Goal: Check status: Check status

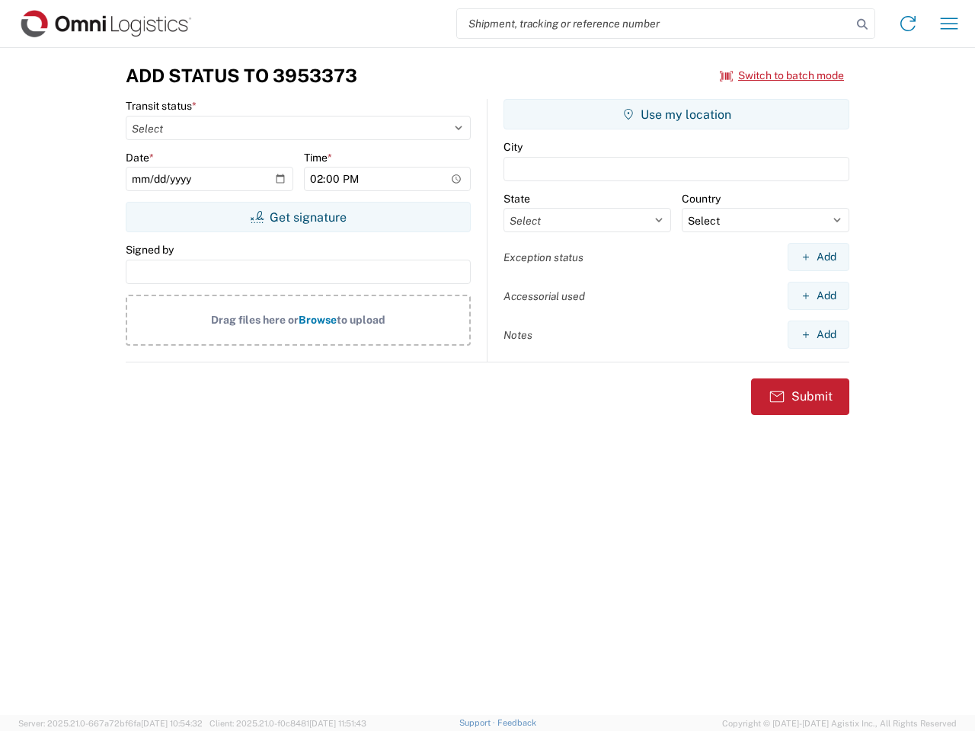
click at [654, 24] on input "search" at bounding box center [654, 23] width 394 height 29
click at [862, 24] on icon at bounding box center [861, 24] width 21 height 21
click at [908, 24] on icon at bounding box center [907, 23] width 24 height 24
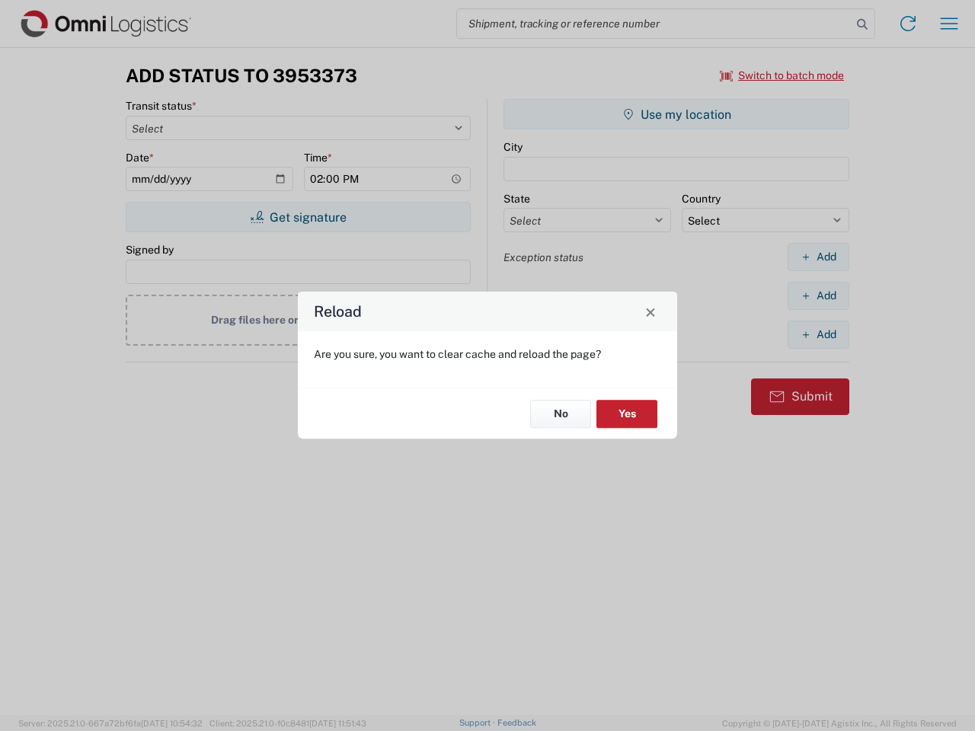
click at [782, 75] on div "Reload Are you sure, you want to clear cache and reload the page? No Yes" at bounding box center [487, 365] width 975 height 731
click at [298, 217] on div "Reload Are you sure, you want to clear cache and reload the page? No Yes" at bounding box center [487, 365] width 975 height 731
click at [676, 114] on div "Reload Are you sure, you want to clear cache and reload the page? No Yes" at bounding box center [487, 365] width 975 height 731
click at [818, 257] on div "Reload Are you sure, you want to clear cache and reload the page? No Yes" at bounding box center [487, 365] width 975 height 731
click at [818, 295] on div "Reload Are you sure, you want to clear cache and reload the page? No Yes" at bounding box center [487, 365] width 975 height 731
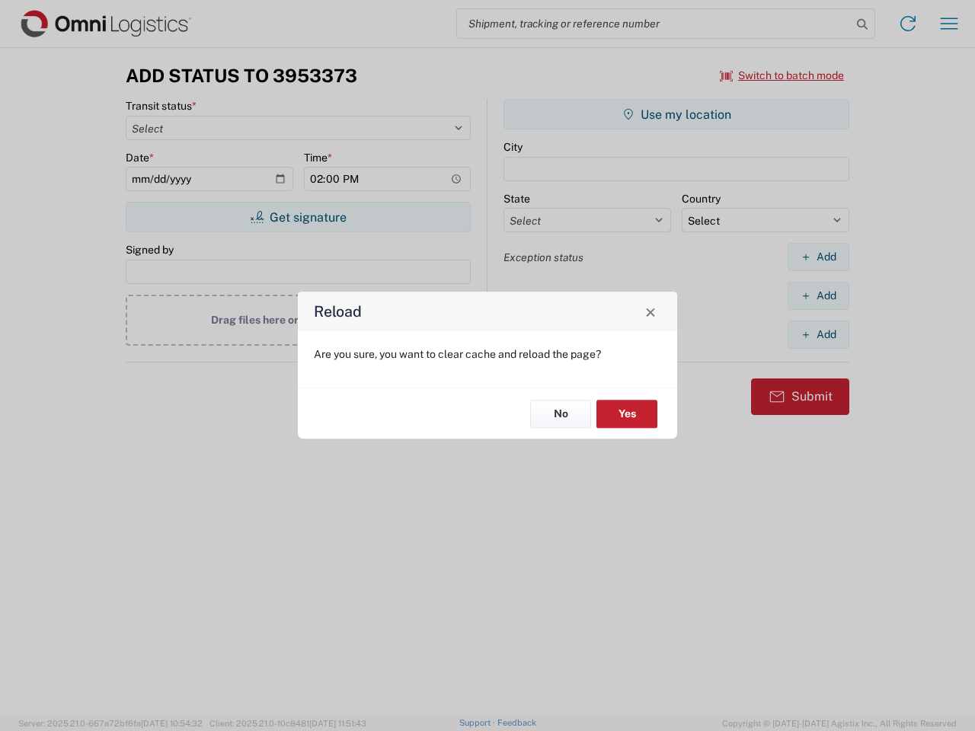
click at [818, 334] on div "Reload Are you sure, you want to clear cache and reload the page? No Yes" at bounding box center [487, 365] width 975 height 731
